Goal: Information Seeking & Learning: Find specific fact

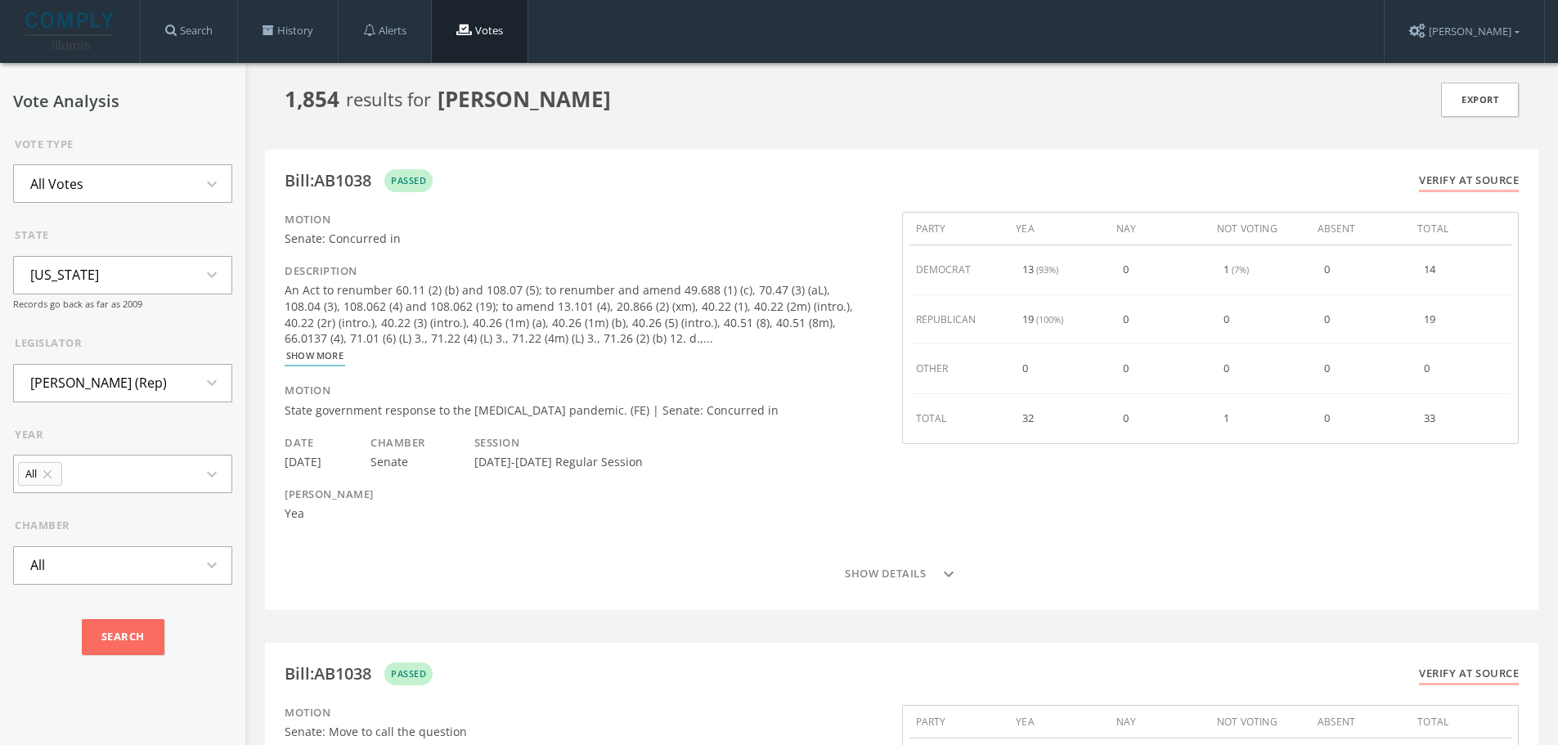
click at [202, 180] on icon "expand_more" at bounding box center [216, 184] width 29 height 20
click at [162, 246] on li "Skipped Votes" at bounding box center [123, 257] width 218 height 36
click at [133, 636] on input "Search" at bounding box center [123, 637] width 83 height 36
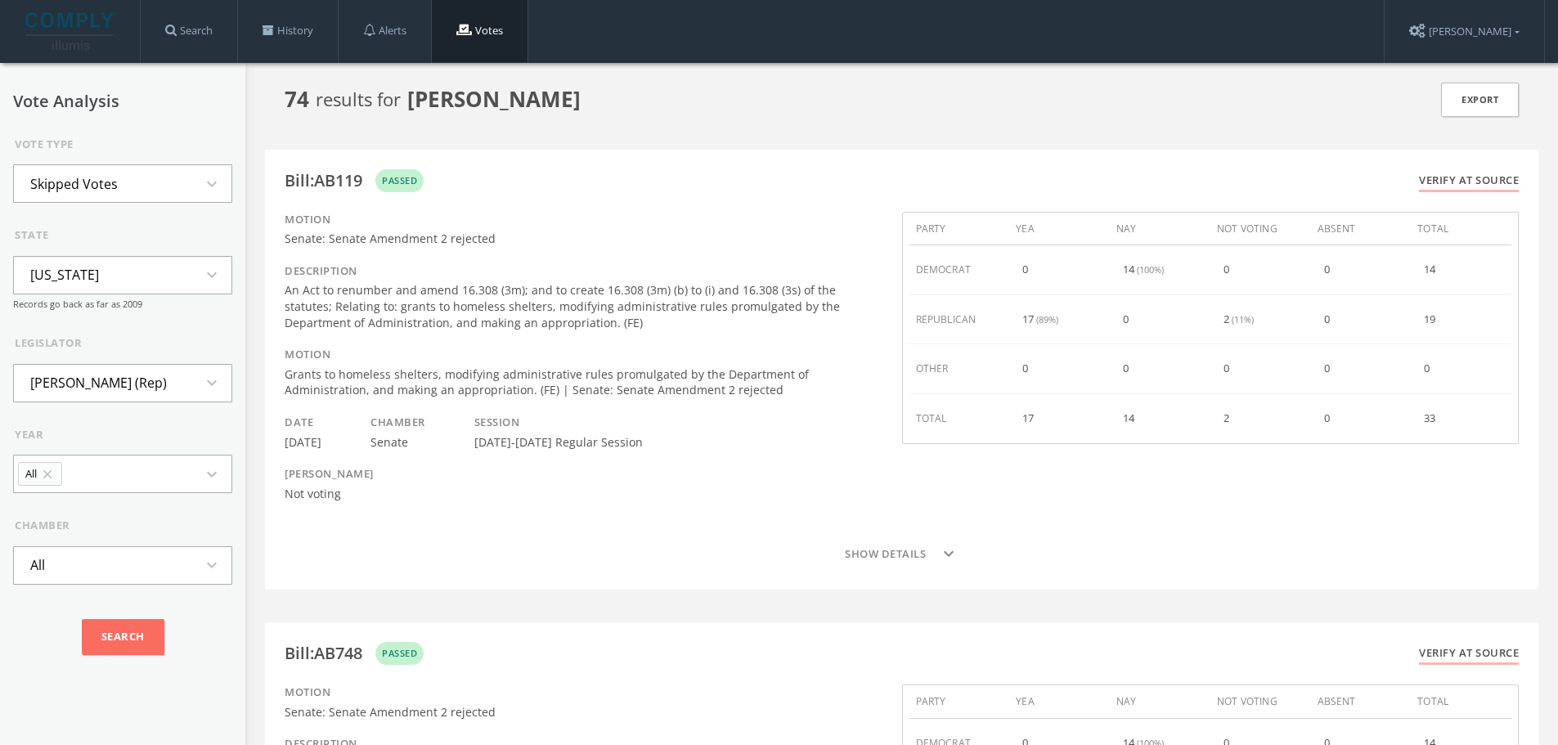
click at [202, 193] on icon "expand_more" at bounding box center [216, 184] width 29 height 20
click at [141, 254] on li "Votes Against Party" at bounding box center [123, 254] width 218 height 36
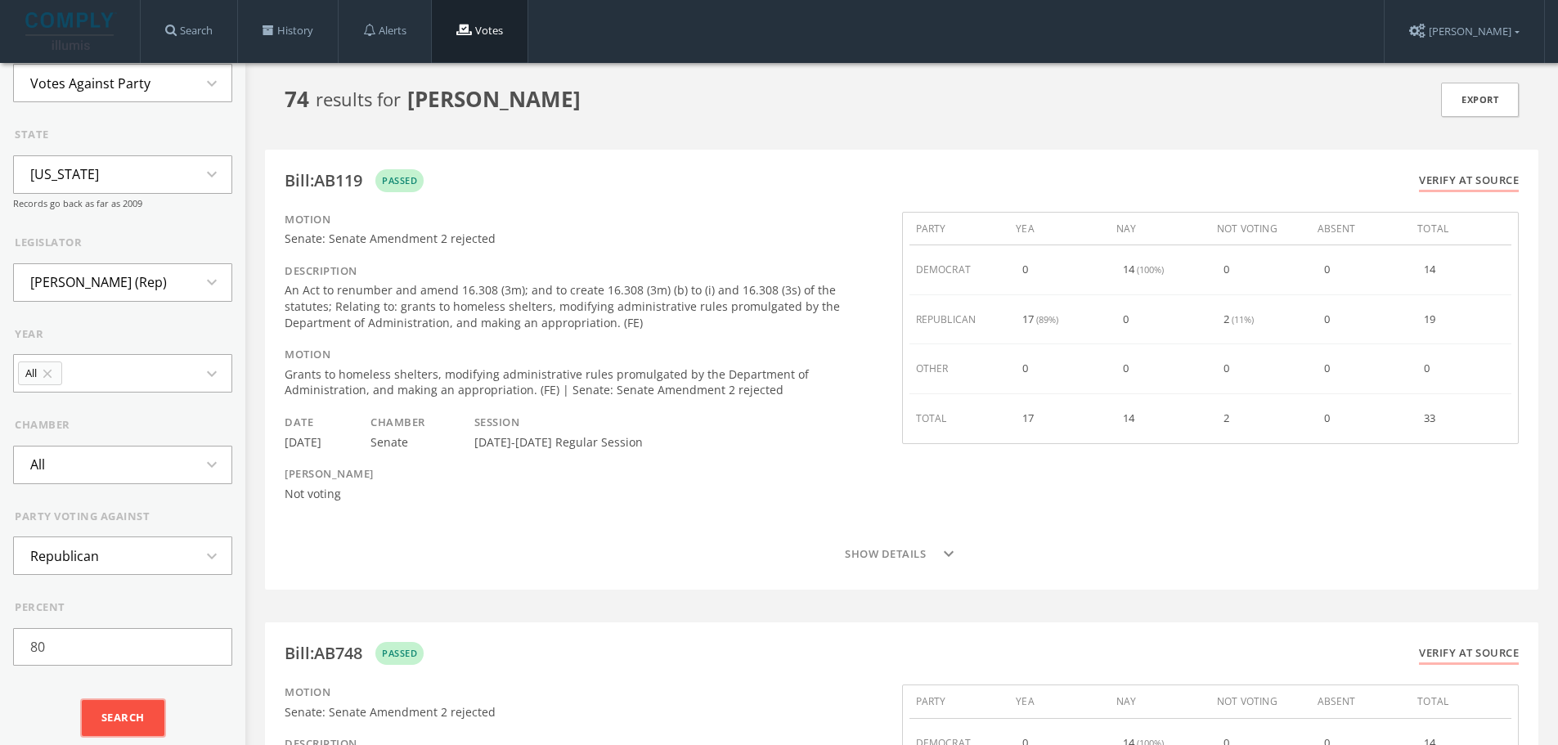
click at [115, 705] on input "Search" at bounding box center [123, 718] width 83 height 36
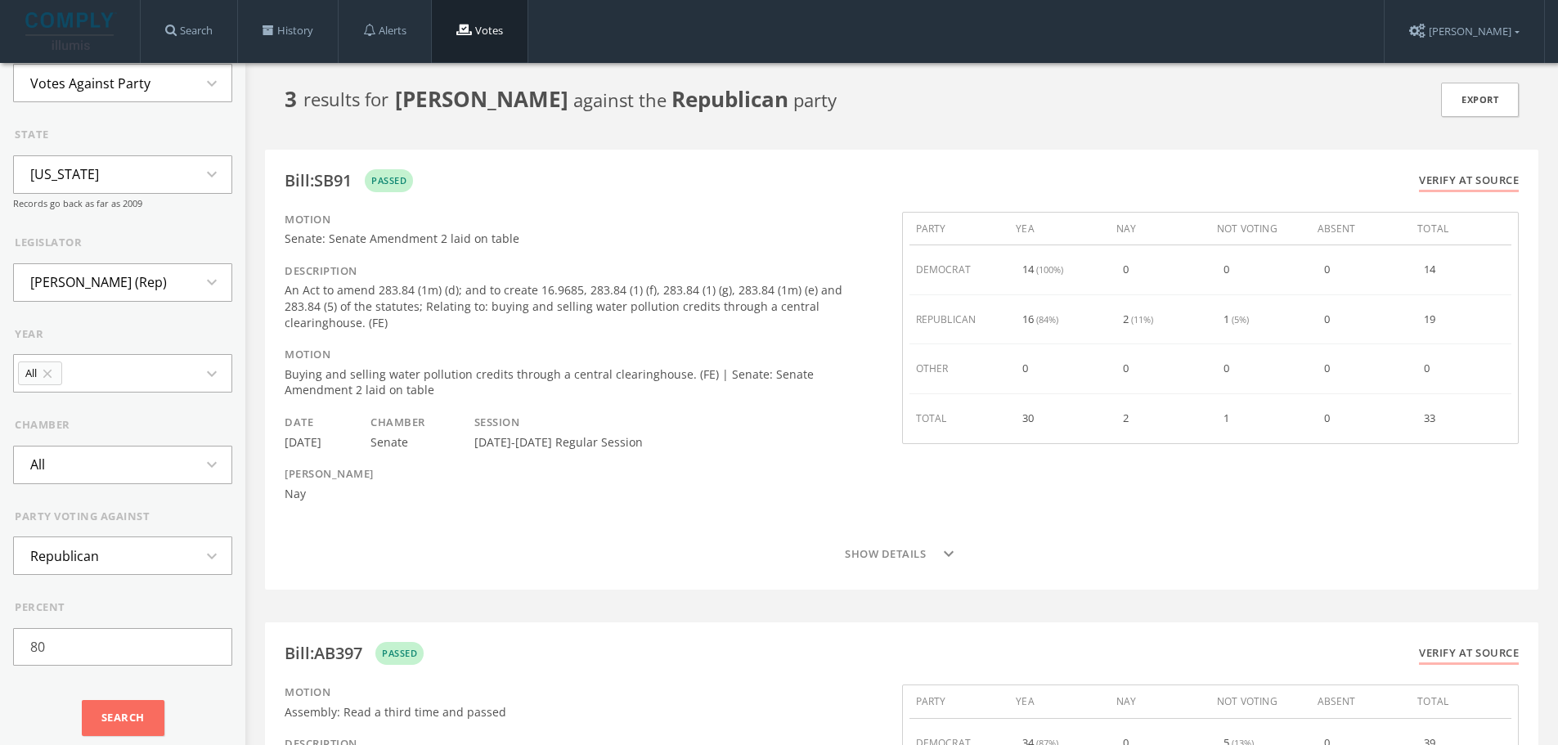
scroll to position [0, 0]
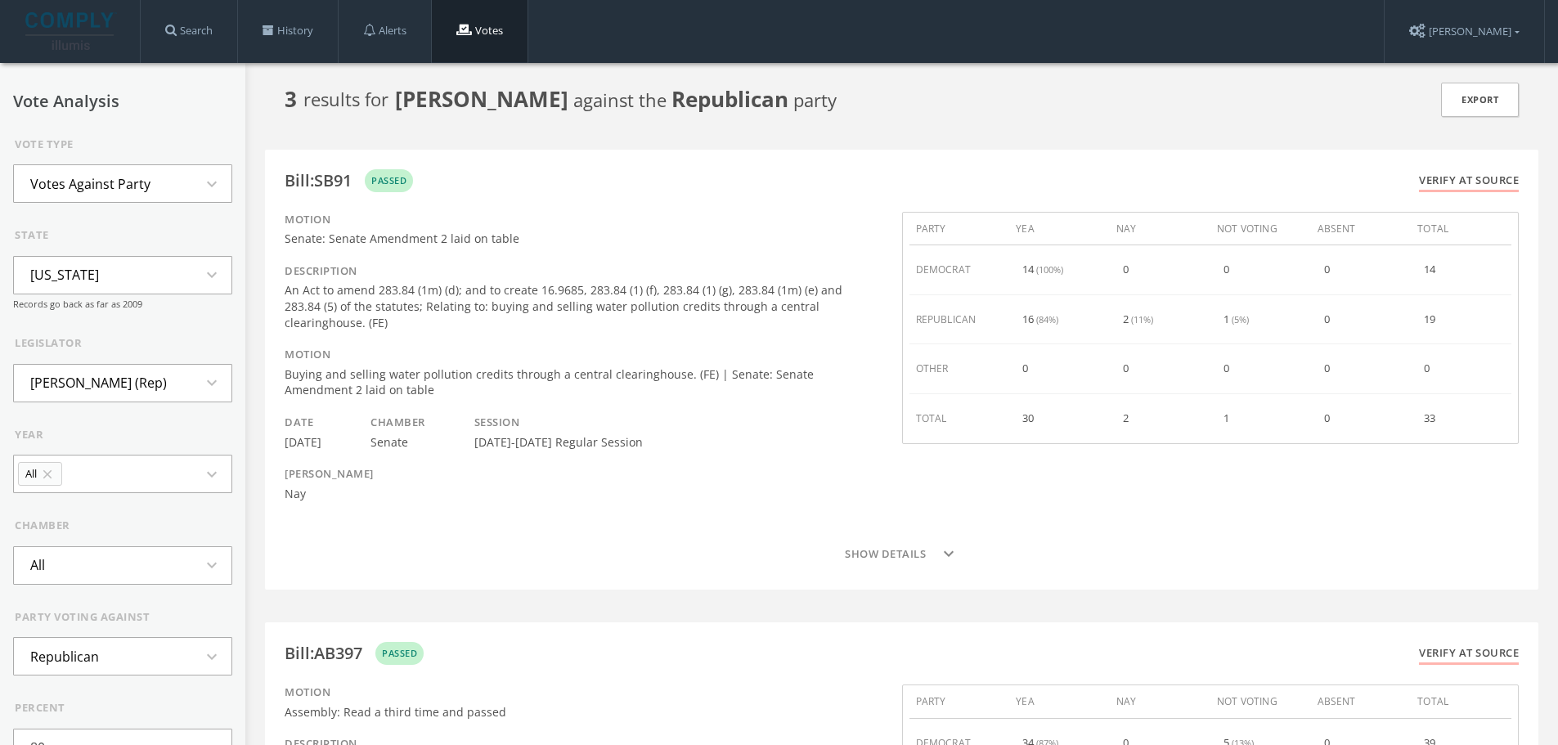
click at [202, 189] on icon "expand_more" at bounding box center [216, 184] width 29 height 20
click at [110, 225] on li "Minority Votes" at bounding box center [123, 236] width 218 height 36
click at [108, 696] on div "Search" at bounding box center [122, 718] width 219 height 56
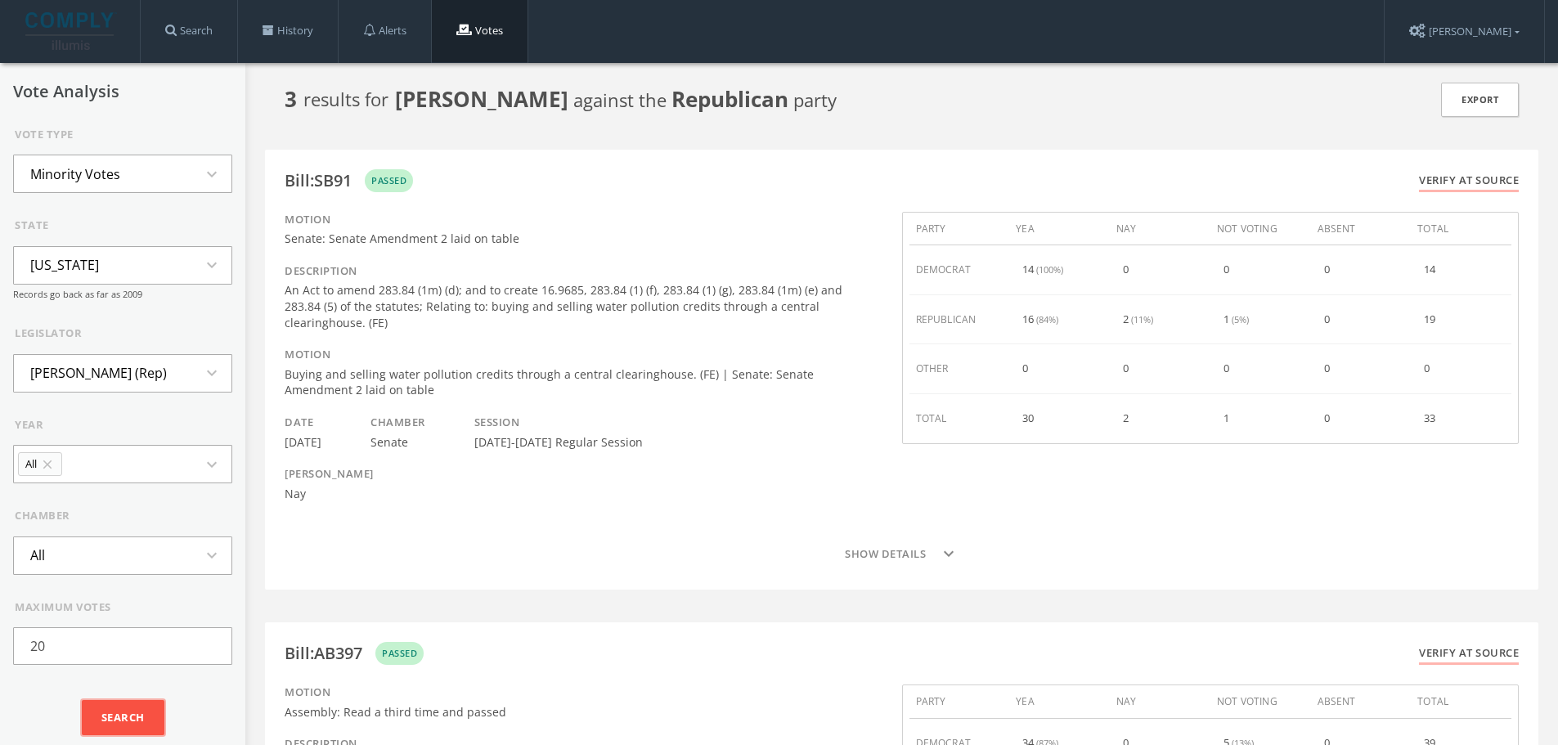
click at [110, 709] on input "Search" at bounding box center [123, 718] width 83 height 36
click at [202, 171] on icon "expand_more" at bounding box center [216, 174] width 29 height 20
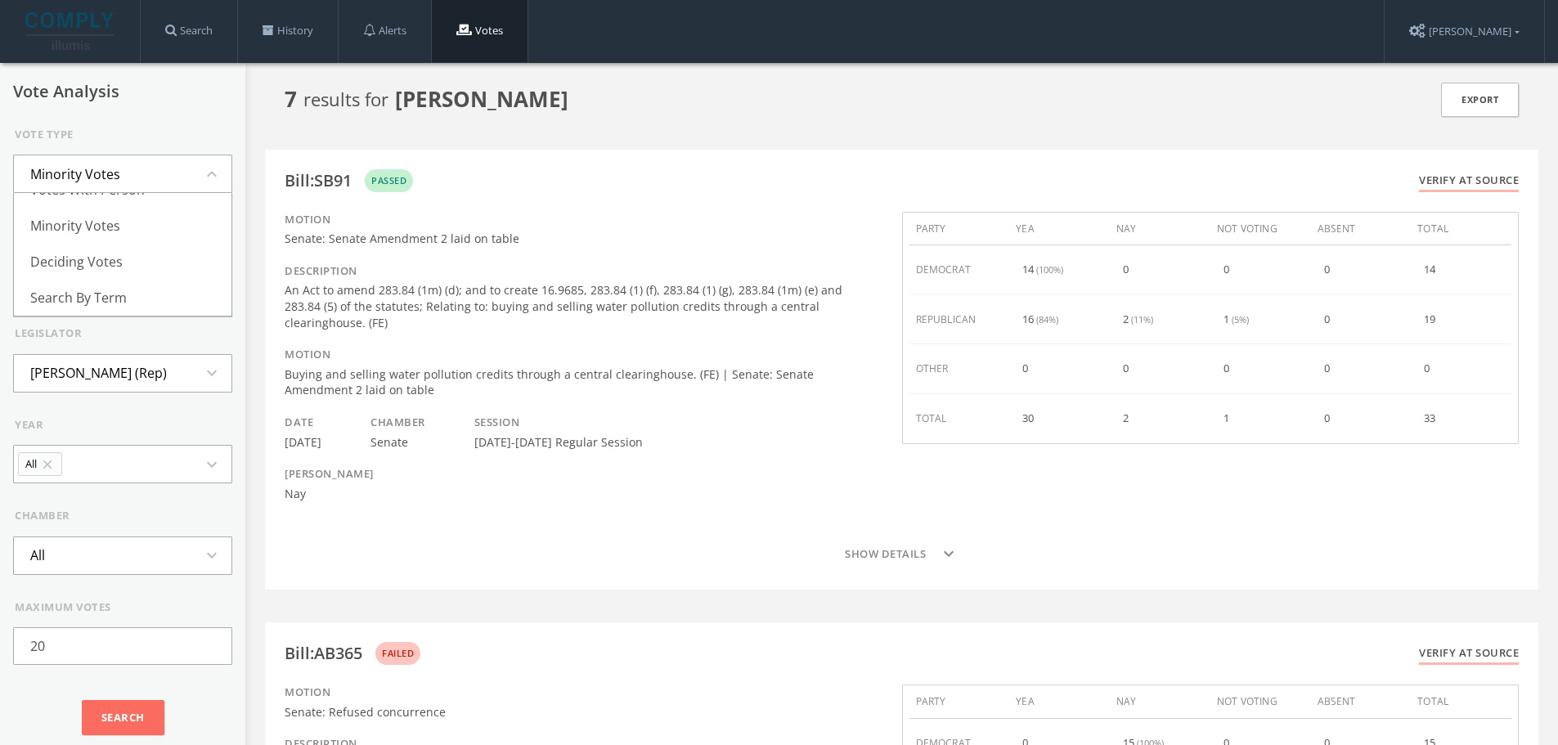
scroll to position [178, 0]
click at [146, 245] on li "Deciding Votes" at bounding box center [123, 262] width 218 height 36
click at [146, 245] on div "state [US_STATE] expand_more Records go back as far as 2009" at bounding box center [122, 259] width 219 height 83
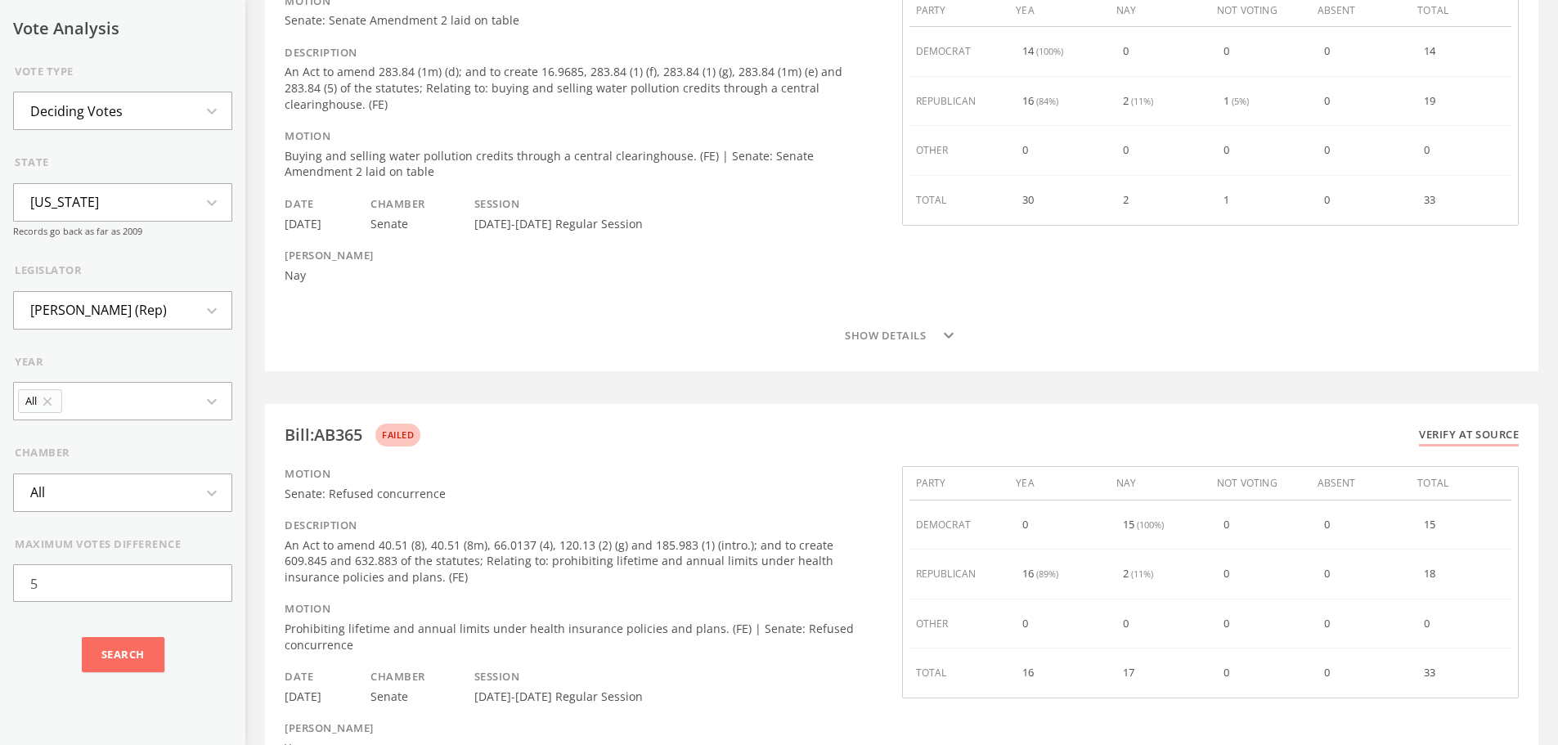
scroll to position [220, 0]
click at [124, 659] on input "Search" at bounding box center [123, 655] width 83 height 36
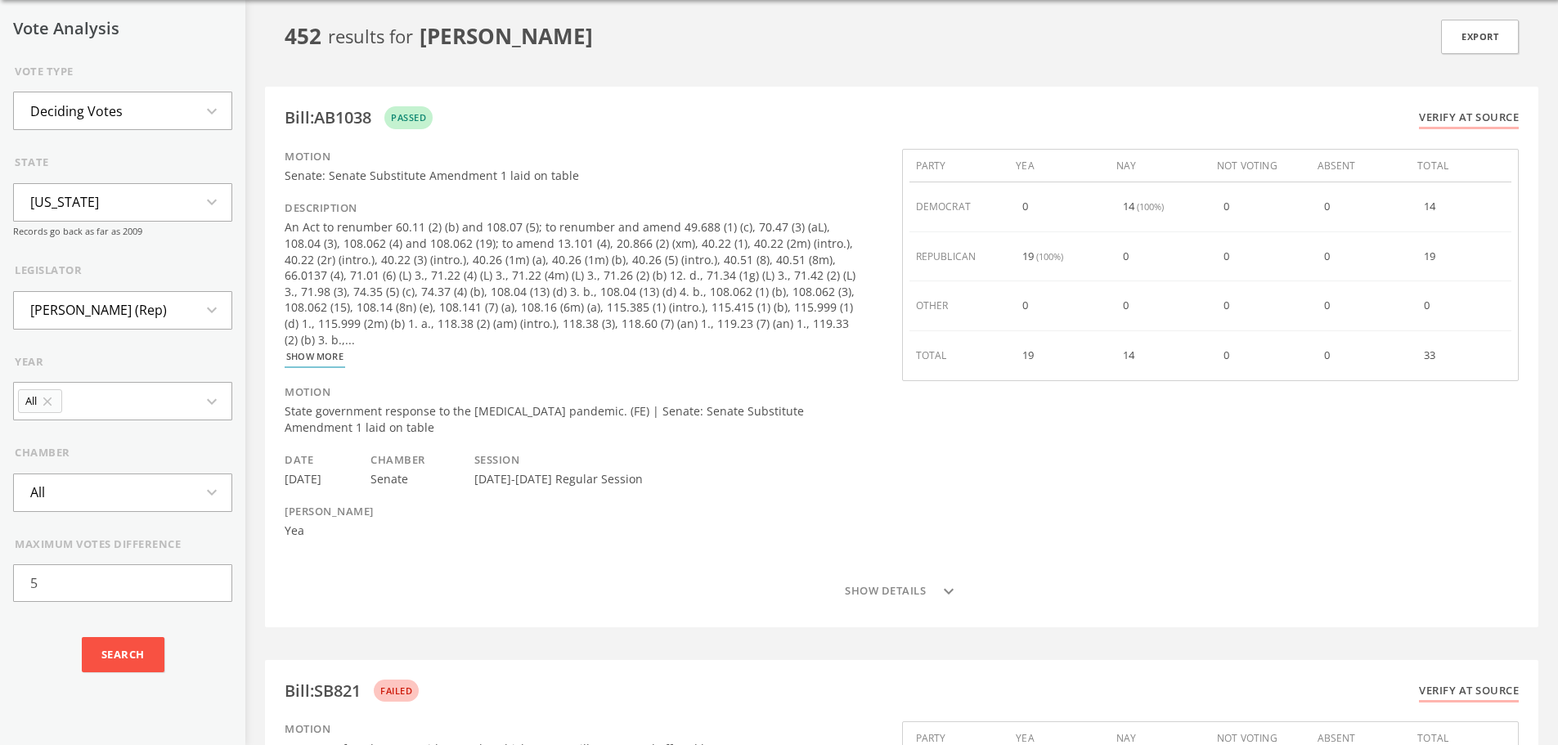
scroll to position [0, 0]
